Goal: Task Accomplishment & Management: Manage account settings

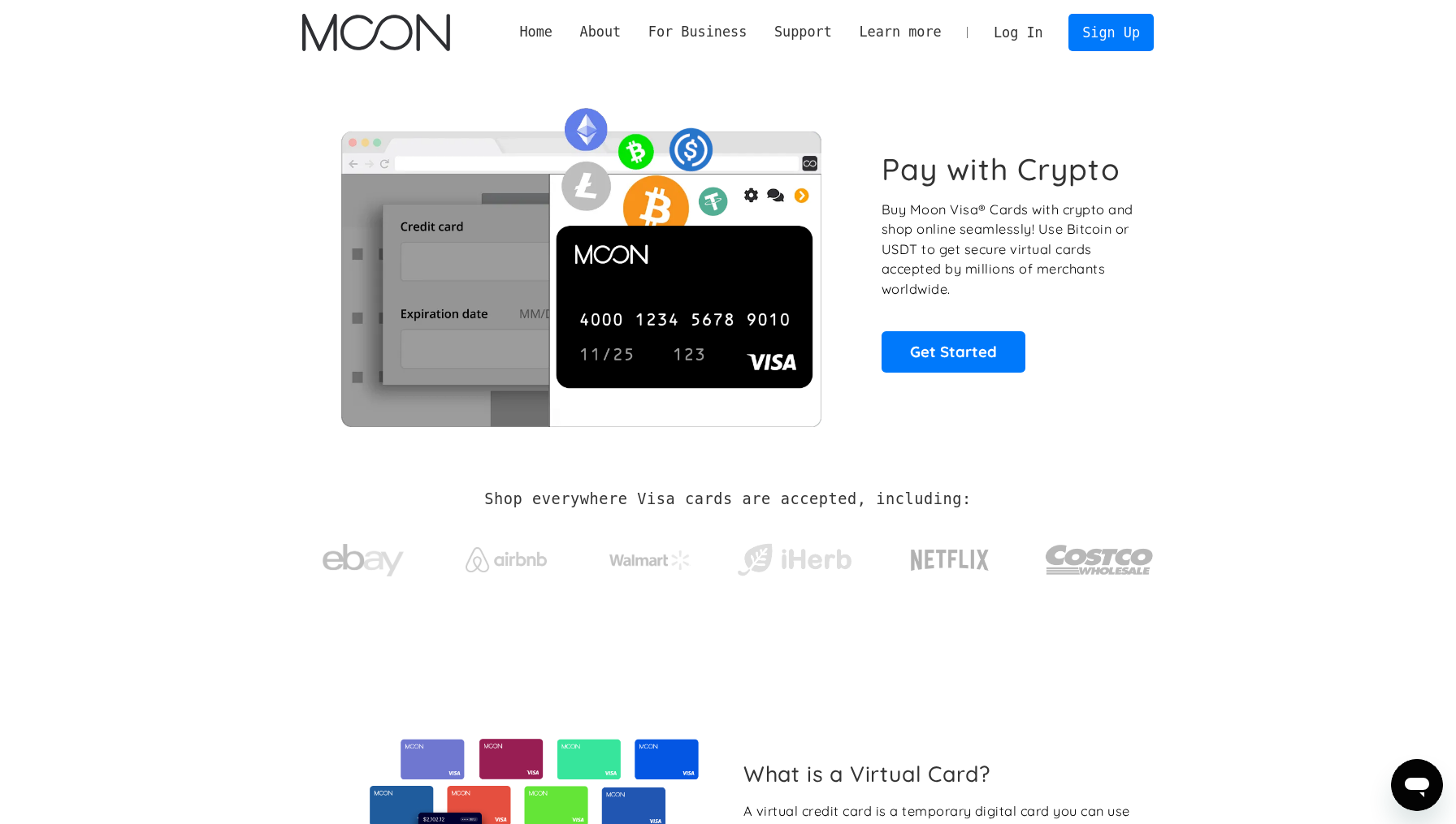
click at [1031, 43] on link "Log In" at bounding box center [1017, 32] width 76 height 36
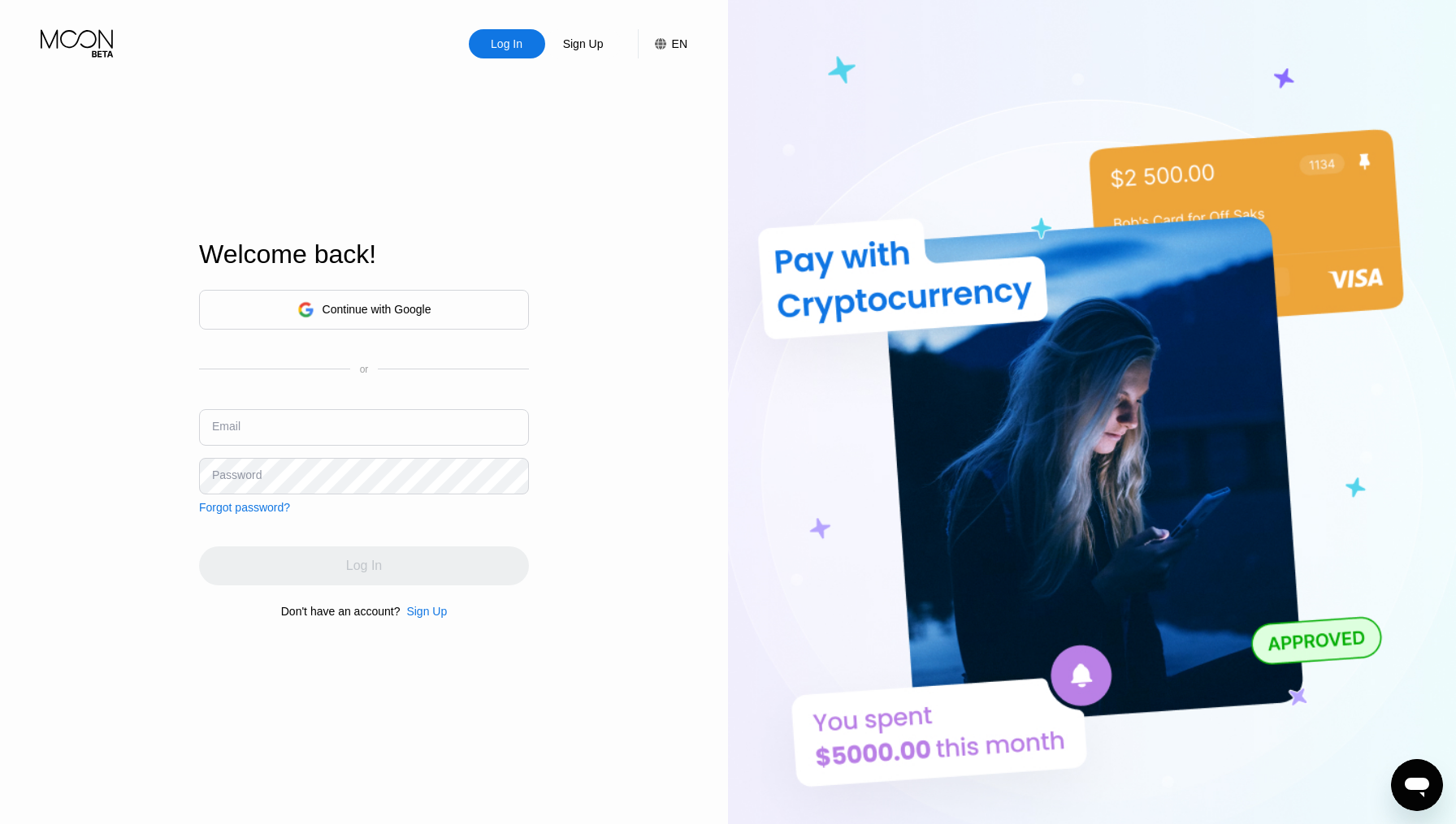
click at [383, 308] on div "Continue with Google" at bounding box center [377, 309] width 109 height 13
